Goal: Information Seeking & Learning: Learn about a topic

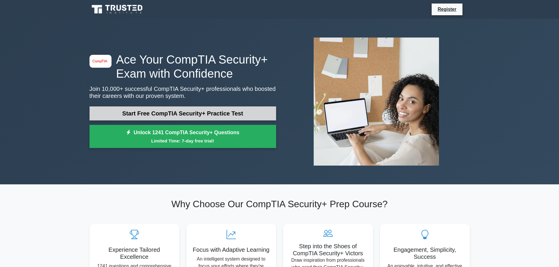
click at [206, 113] on link "Start Free CompTIA Security+ Practice Test" at bounding box center [182, 113] width 187 height 14
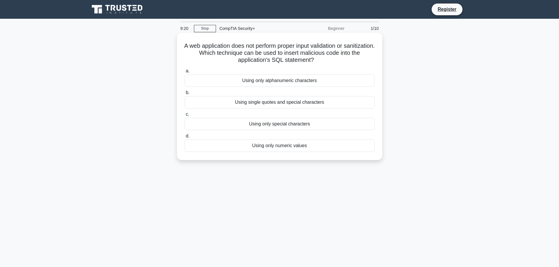
click at [312, 143] on div "Using only numeric values" at bounding box center [279, 146] width 190 height 12
click at [184, 138] on input "d. Using only numeric values" at bounding box center [184, 136] width 0 height 4
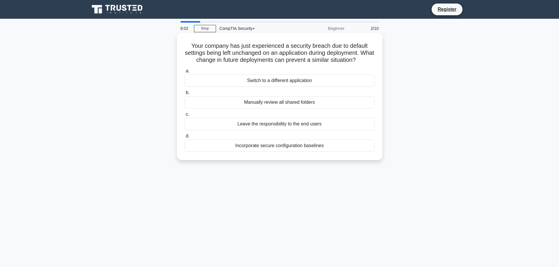
click at [287, 148] on div "Incorporate secure configuration baselines" at bounding box center [279, 146] width 190 height 12
click at [184, 138] on input "d. Incorporate secure configuration baselines" at bounding box center [184, 136] width 0 height 4
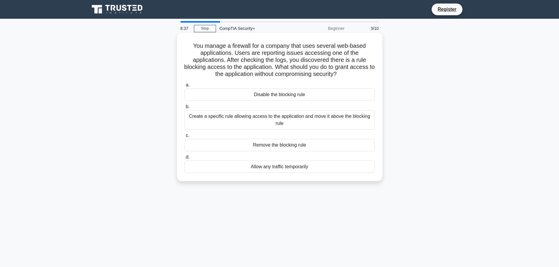
click at [272, 121] on div "Create a specific rule allowing access to the application and move it above the…" at bounding box center [279, 119] width 190 height 19
click at [184, 109] on input "b. Create a specific rule allowing access to the application and move it above …" at bounding box center [184, 107] width 0 height 4
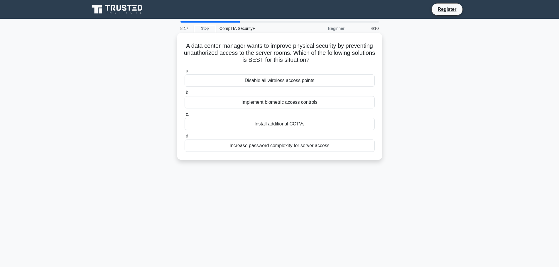
click at [237, 101] on div "Implement biometric access controls" at bounding box center [279, 102] width 190 height 12
click at [184, 95] on input "b. Implement biometric access controls" at bounding box center [184, 93] width 0 height 4
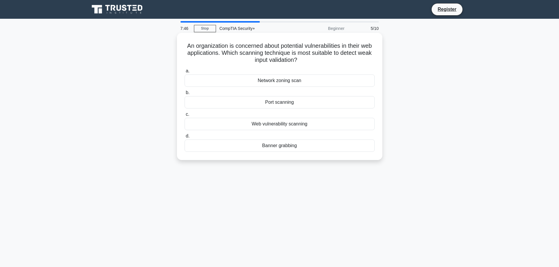
click at [307, 123] on div "Web vulnerability scanning" at bounding box center [279, 124] width 190 height 12
click at [184, 116] on input "c. Web vulnerability scanning" at bounding box center [184, 115] width 0 height 4
click at [287, 145] on div "Investigate the non-compliant configurations." at bounding box center [279, 146] width 190 height 12
click at [184, 138] on input "d. Investigate the non-compliant configurations." at bounding box center [184, 136] width 0 height 4
click at [282, 148] on div "Role-Based Access Control" at bounding box center [279, 146] width 190 height 12
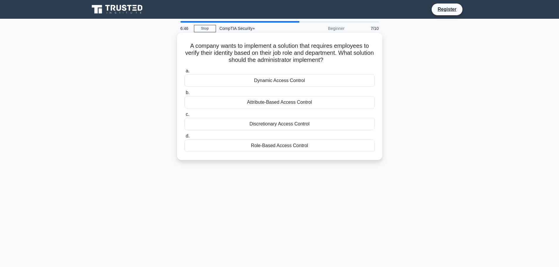
click at [184, 138] on input "d. Role-Based Access Control" at bounding box center [184, 136] width 0 height 4
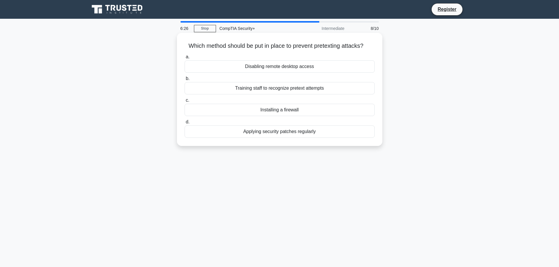
click at [320, 90] on div "Training staff to recognize pretext attempts" at bounding box center [279, 88] width 190 height 12
click at [184, 81] on input "b. Training staff to recognize pretext attempts" at bounding box center [184, 79] width 0 height 4
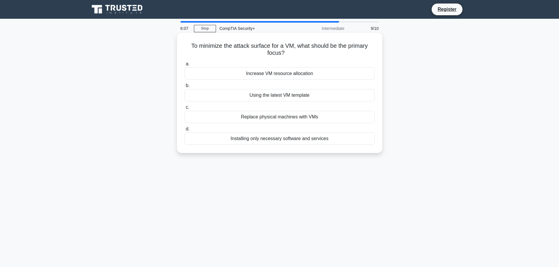
click at [330, 75] on div "Increase VM resource allocation" at bounding box center [279, 73] width 190 height 12
click at [184, 66] on input "a. Increase VM resource allocation" at bounding box center [184, 64] width 0 height 4
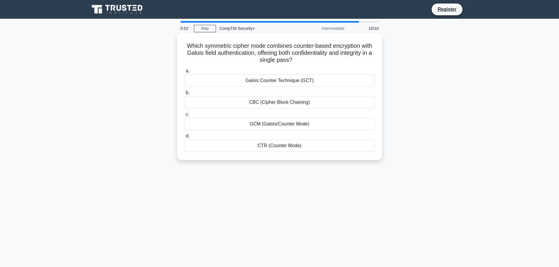
click at [326, 104] on div "CBC (Cipher Block Chaining)" at bounding box center [279, 102] width 190 height 12
click at [184, 95] on input "b. CBC (Cipher Block Chaining)" at bounding box center [184, 93] width 0 height 4
